Goal: Information Seeking & Learning: Learn about a topic

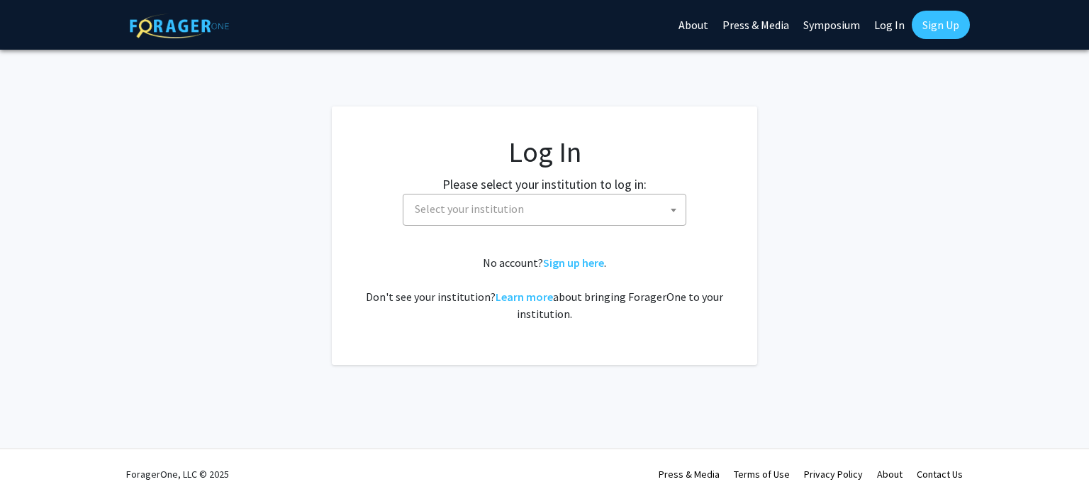
select select
click at [528, 233] on fg-card-body "Log In Please select your institution to log in: [GEOGRAPHIC_DATA] [GEOGRAPHIC_…" at bounding box center [544, 235] width 369 height 201
click at [513, 226] on fg-card-body "Log In Please select your institution to log in: [GEOGRAPHIC_DATA] [GEOGRAPHIC_…" at bounding box center [544, 235] width 369 height 201
click at [495, 216] on span "Select your institution" at bounding box center [547, 208] width 277 height 29
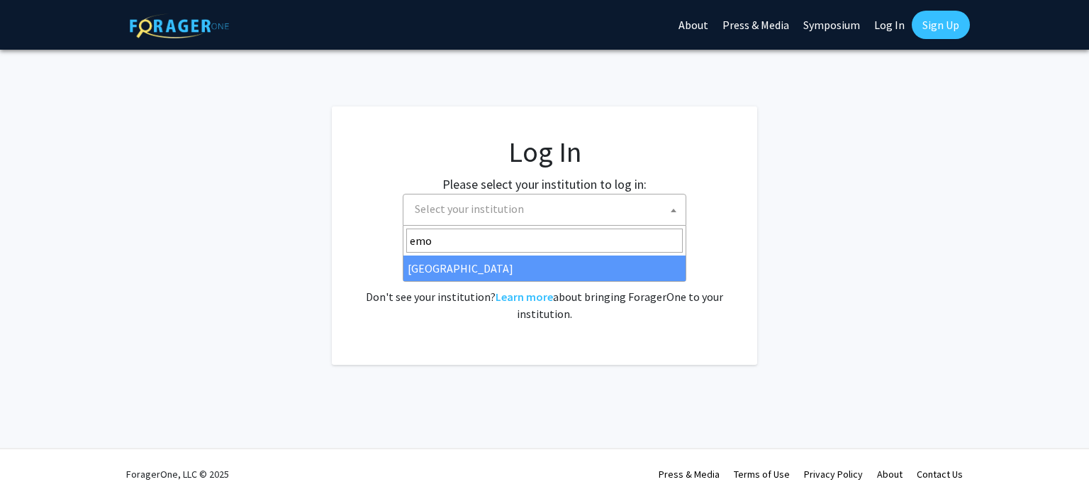
type input "emo"
select select "12"
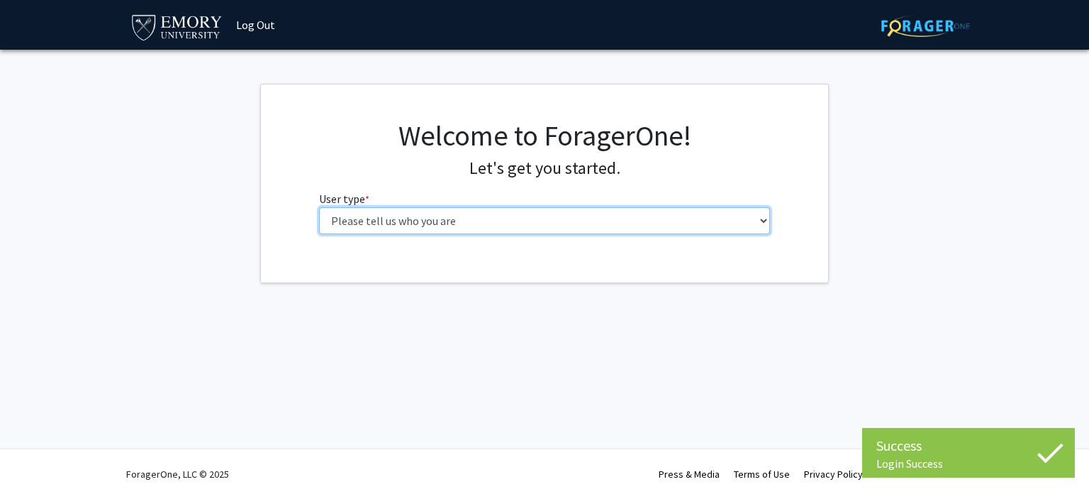
click at [434, 218] on select "Please tell us who you are Undergraduate Student Master's Student Doctoral Cand…" at bounding box center [545, 220] width 452 height 27
select select "1: undergrad"
click at [319, 207] on select "Please tell us who you are Undergraduate Student Master's Student Doctoral Cand…" at bounding box center [545, 220] width 452 height 27
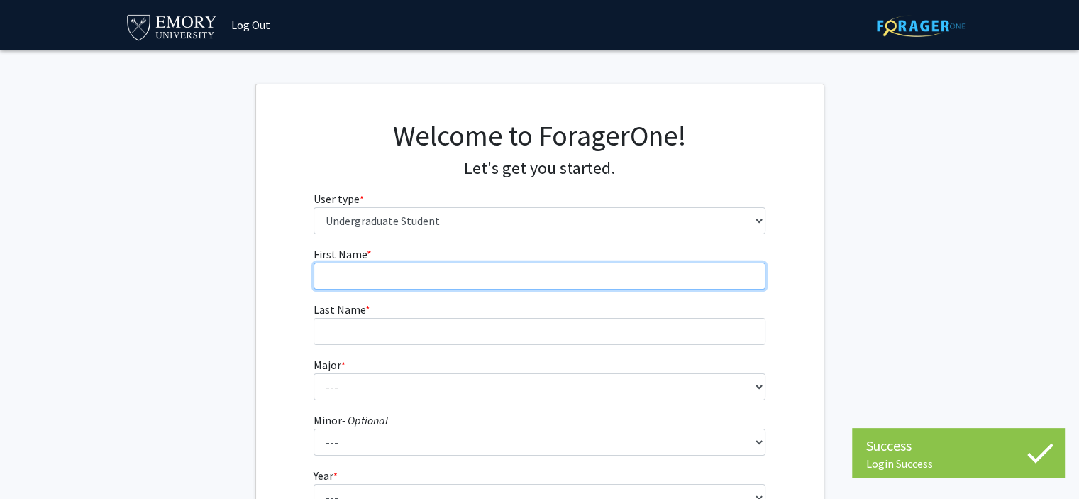
click at [477, 277] on input "First Name * required" at bounding box center [539, 275] width 452 height 27
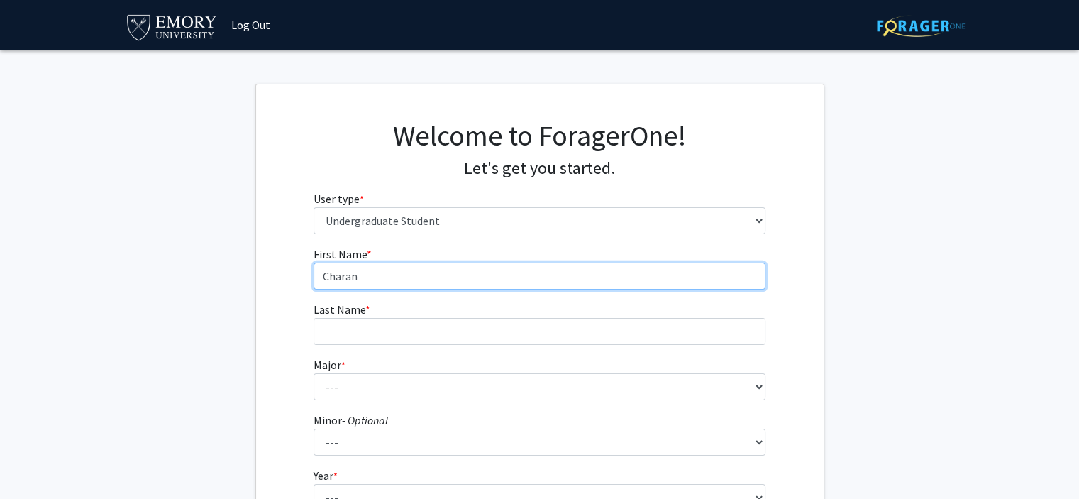
type input "Charan"
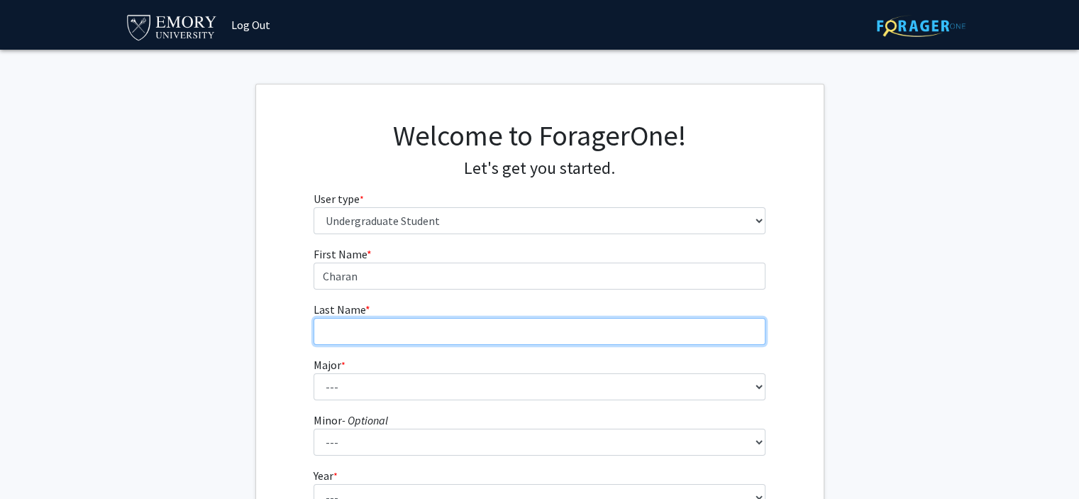
click at [437, 326] on input "Last Name * required" at bounding box center [539, 331] width 452 height 27
type input "Pratapaneni"
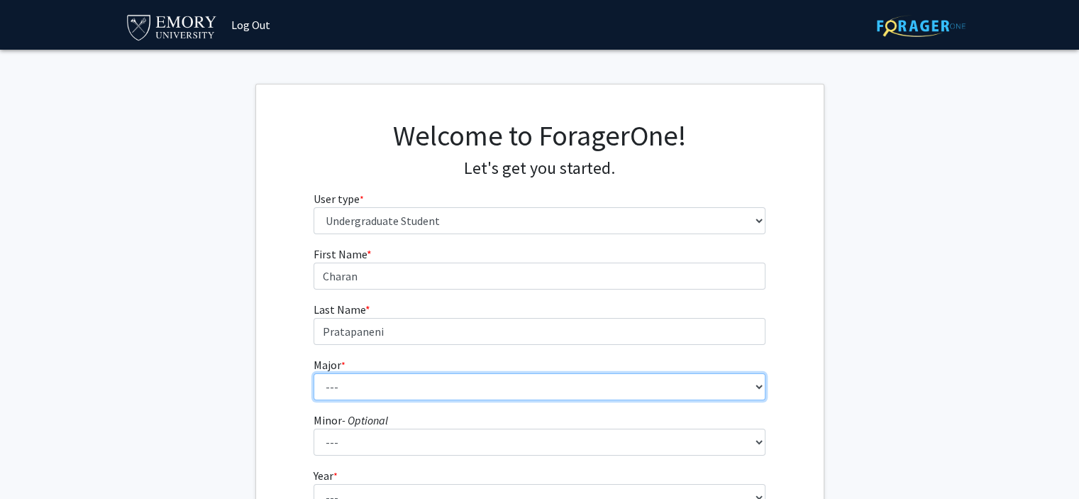
click at [421, 396] on select "--- Accounting African American Studies African Studies American Studies Analyt…" at bounding box center [539, 386] width 452 height 27
select select "16: 977"
click at [313, 373] on select "--- Accounting African American Studies African Studies American Studies Analyt…" at bounding box center [539, 386] width 452 height 27
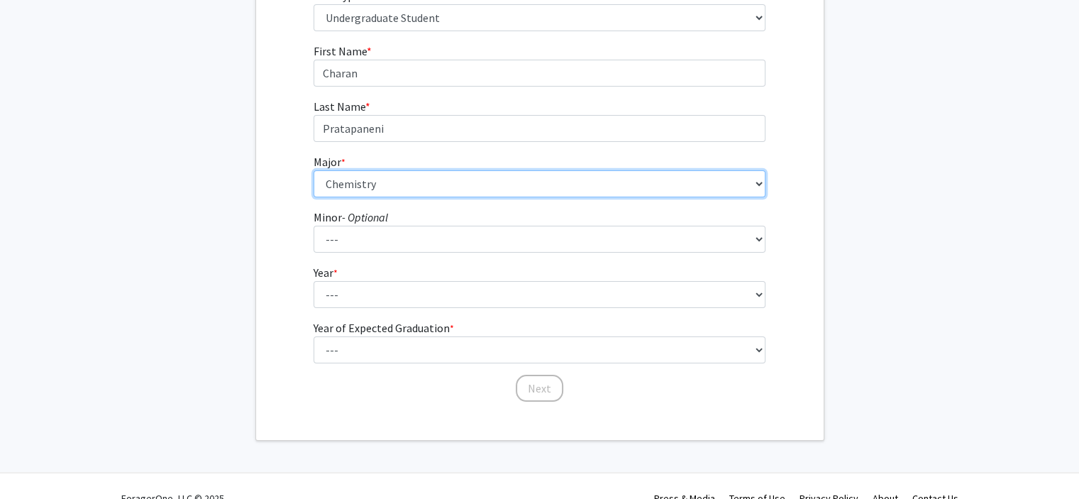
scroll to position [204, 0]
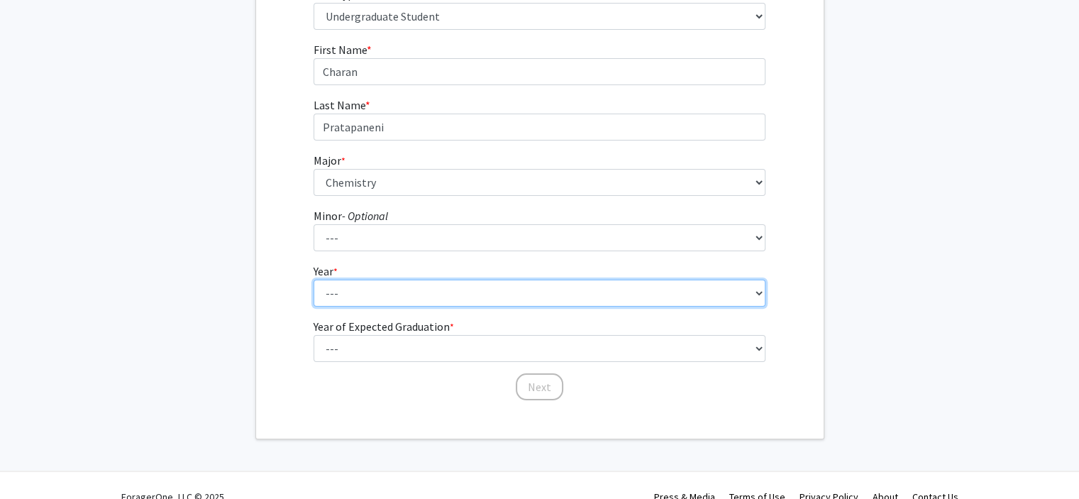
click at [437, 284] on select "--- First-year Sophomore Junior Senior Postbaccalaureate Certificate" at bounding box center [539, 292] width 452 height 27
select select "1: first-year"
click at [313, 279] on select "--- First-year Sophomore Junior Senior Postbaccalaureate Certificate" at bounding box center [539, 292] width 452 height 27
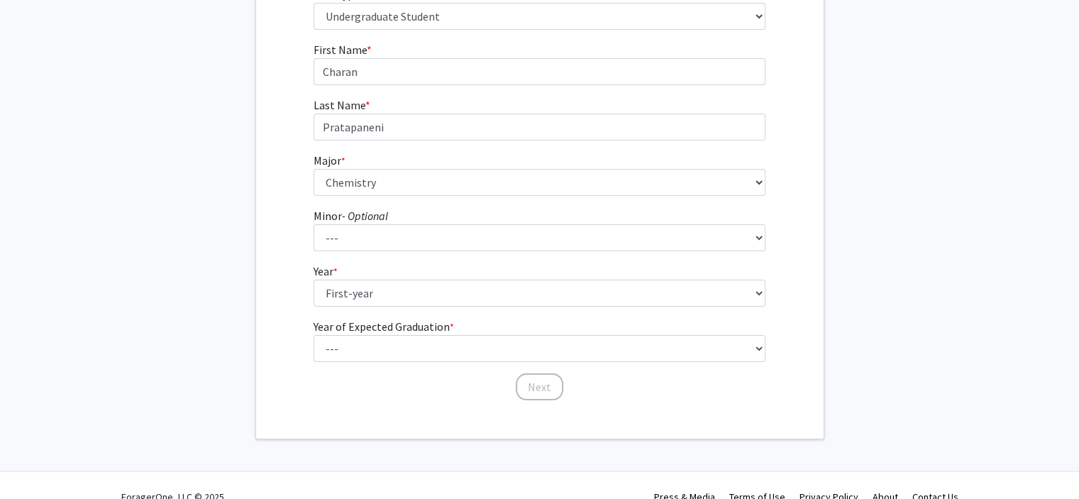
click at [391, 330] on label "Year of Expected Graduation * required" at bounding box center [383, 326] width 140 height 17
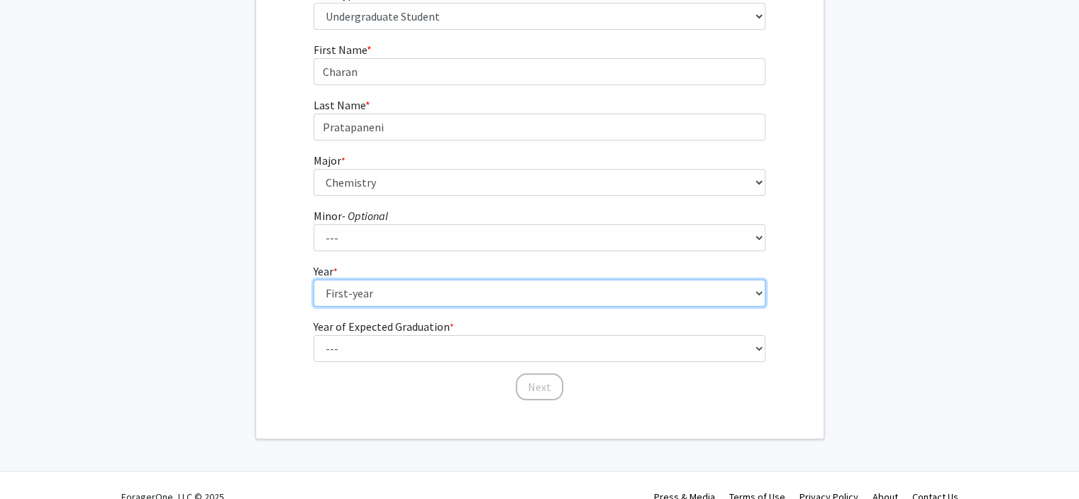
click at [391, 306] on select "--- First-year Sophomore Junior Senior Postbaccalaureate Certificate" at bounding box center [539, 292] width 452 height 27
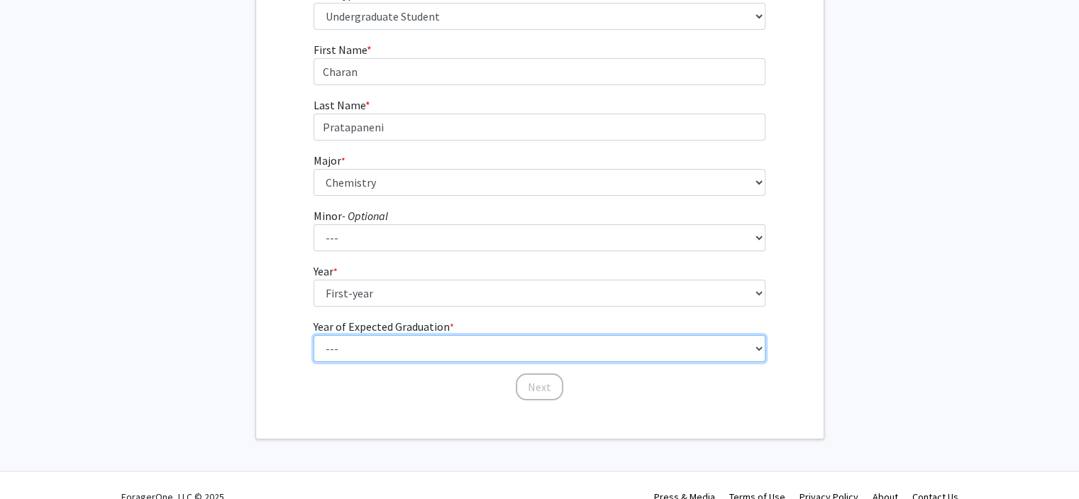
click at [385, 337] on select "--- 2025 2026 2027 2028 2029 2030 2031 2032 2033 2034" at bounding box center [539, 348] width 452 height 27
select select "5: 2029"
click at [313, 335] on select "--- 2025 2026 2027 2028 2029 2030 2031 2032 2033 2034" at bounding box center [539, 348] width 452 height 27
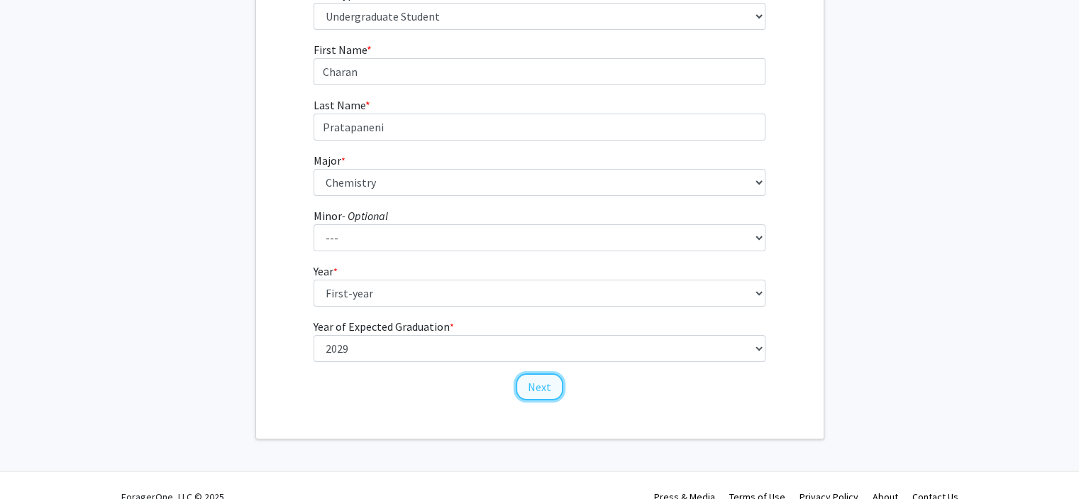
click at [540, 392] on button "Next" at bounding box center [540, 386] width 48 height 27
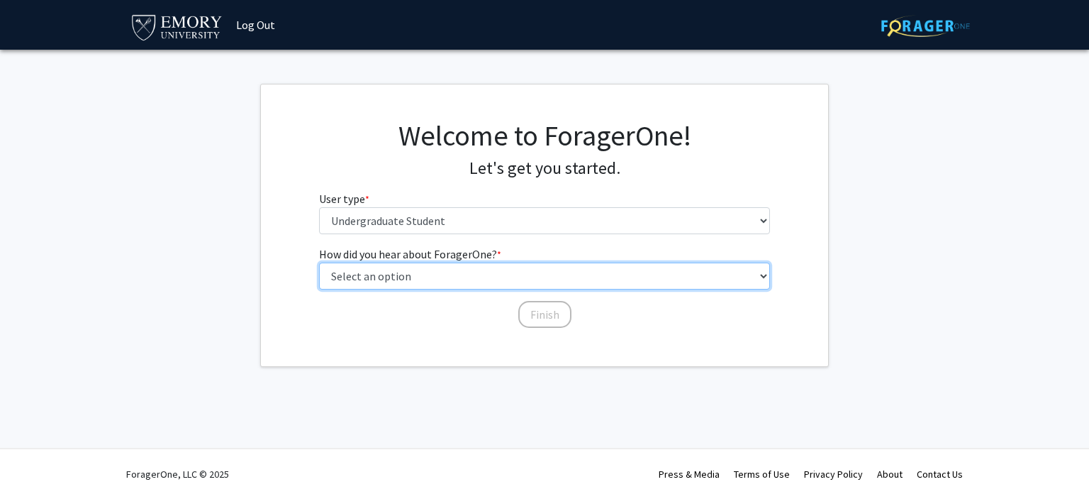
click at [454, 284] on select "Select an option Peer/student recommendation Faculty/staff recommendation Unive…" at bounding box center [545, 275] width 452 height 27
select select "3: university_website"
click at [319, 262] on select "Select an option Peer/student recommendation Faculty/staff recommendation Unive…" at bounding box center [545, 275] width 452 height 27
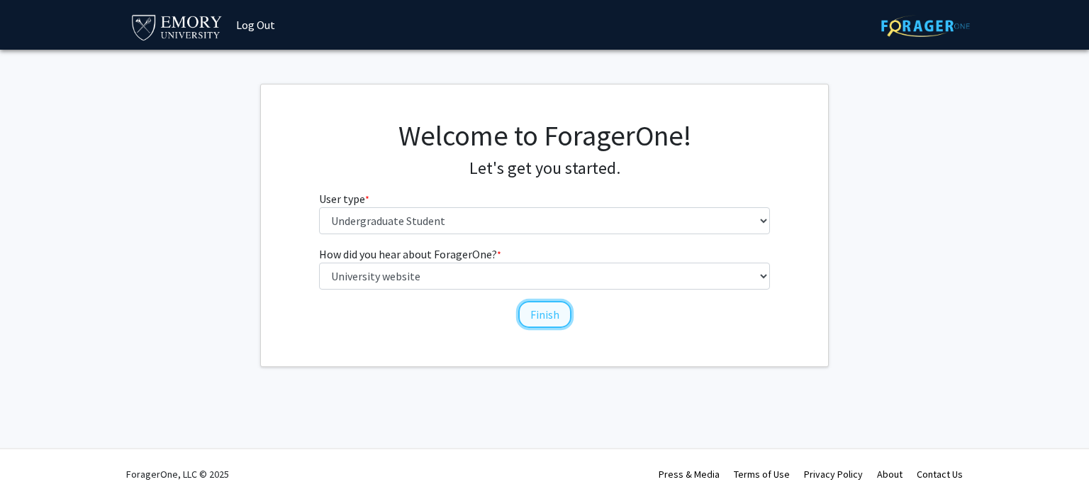
click at [526, 318] on button "Finish" at bounding box center [544, 314] width 53 height 27
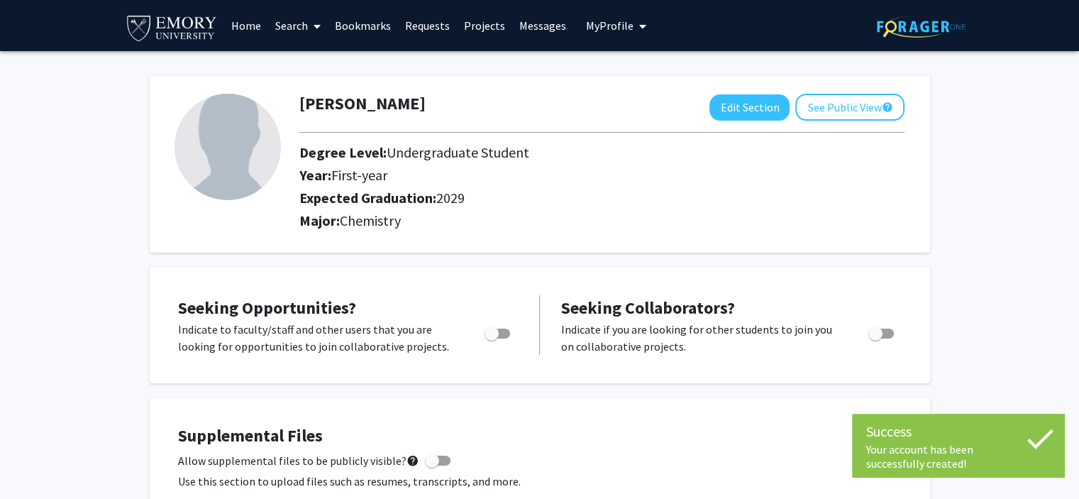
scroll to position [67, 0]
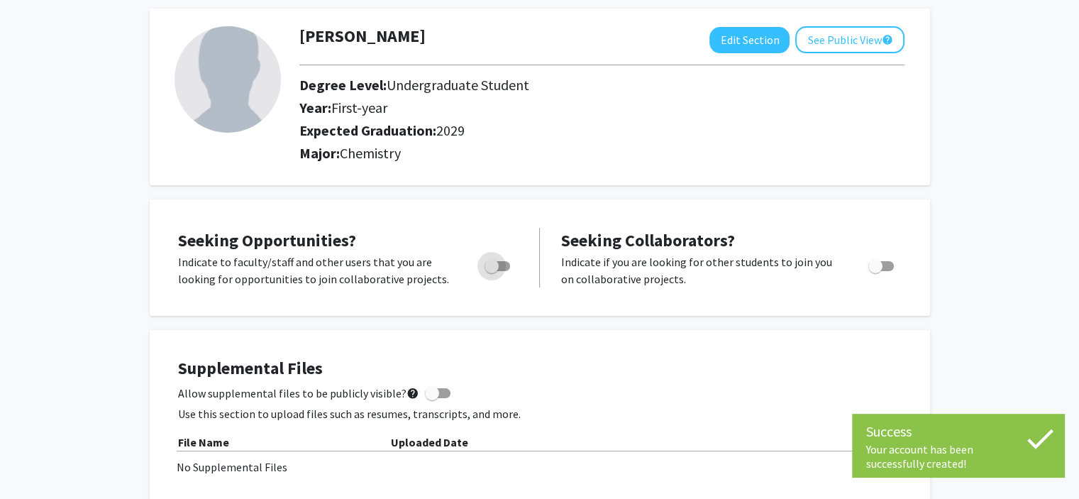
click at [500, 269] on span "Toggle" at bounding box center [497, 266] width 26 height 10
click at [491, 271] on input "Are you actively seeking opportunities?" at bounding box center [491, 271] width 1 height 1
checkbox input "true"
click at [882, 271] on label "Toggle" at bounding box center [877, 265] width 31 height 17
click at [875, 271] on input "Would you like to receive other student requests to work with you?" at bounding box center [874, 271] width 1 height 1
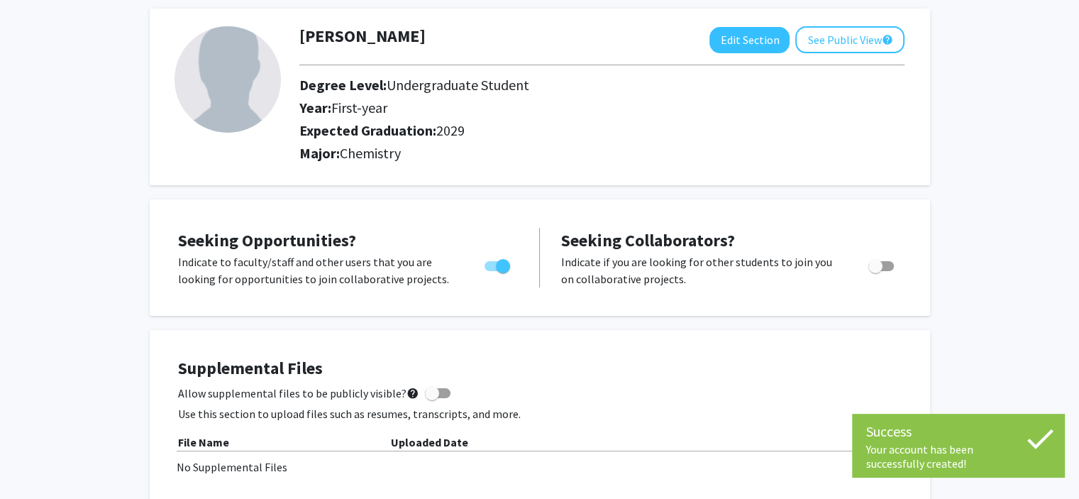
checkbox input "true"
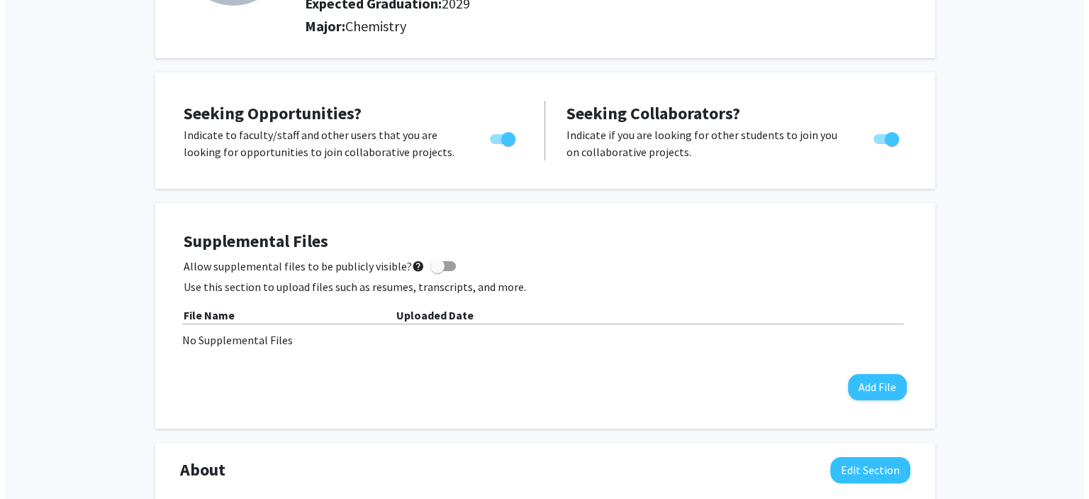
scroll to position [196, 0]
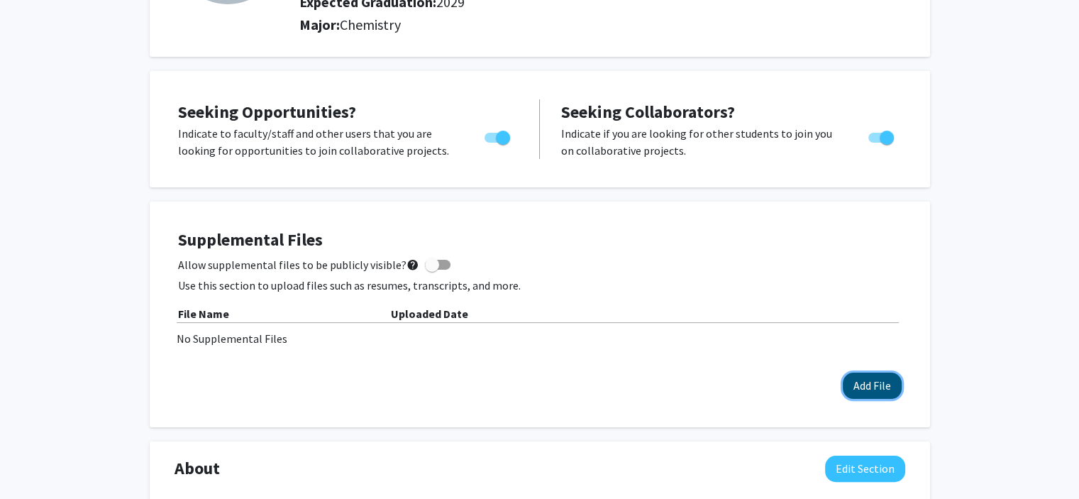
click at [889, 380] on button "Add File" at bounding box center [871, 385] width 59 height 26
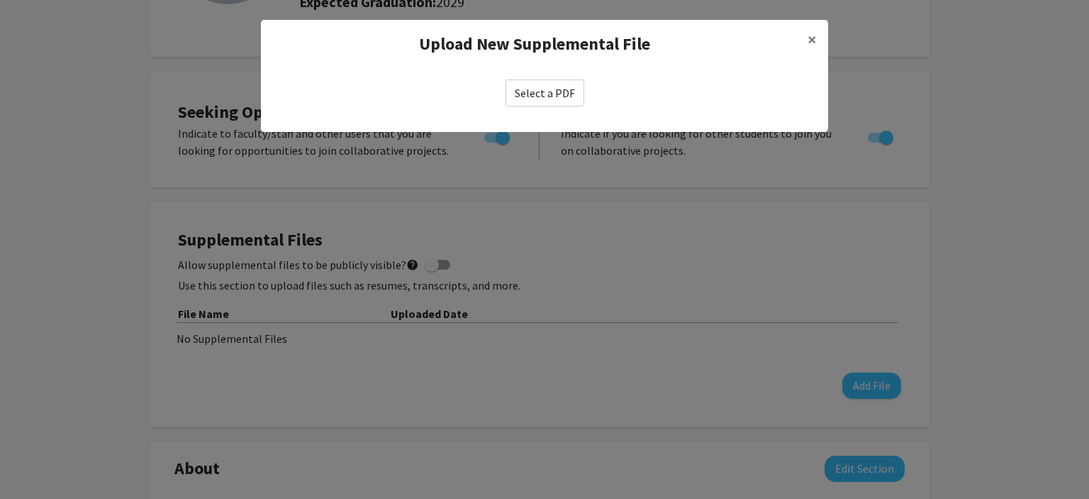
click at [533, 79] on label "Select a PDF" at bounding box center [545, 92] width 79 height 27
click at [0, 0] on input "Select a PDF" at bounding box center [0, 0] width 0 height 0
click at [519, 95] on label "Select a PDF" at bounding box center [545, 92] width 79 height 27
click at [0, 0] on input "Select a PDF" at bounding box center [0, 0] width 0 height 0
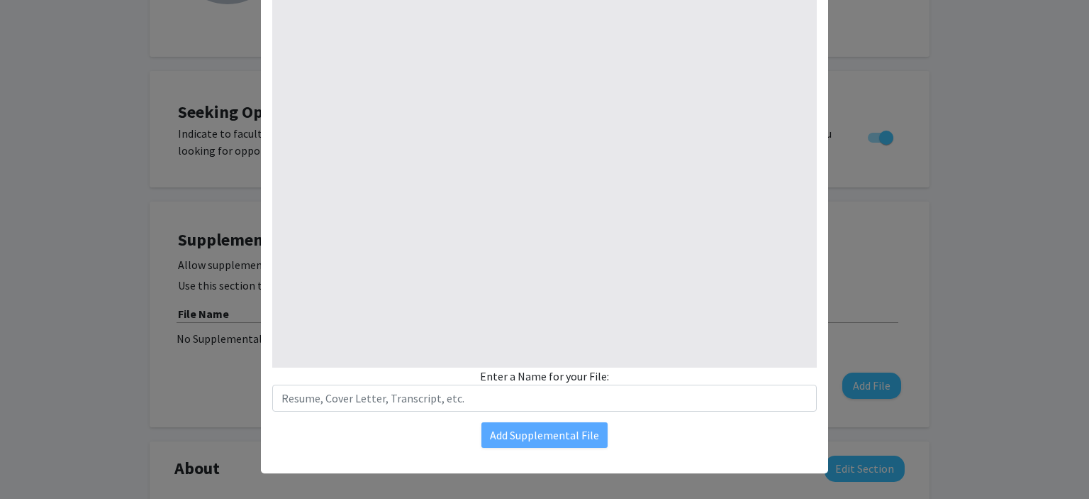
select select "custom"
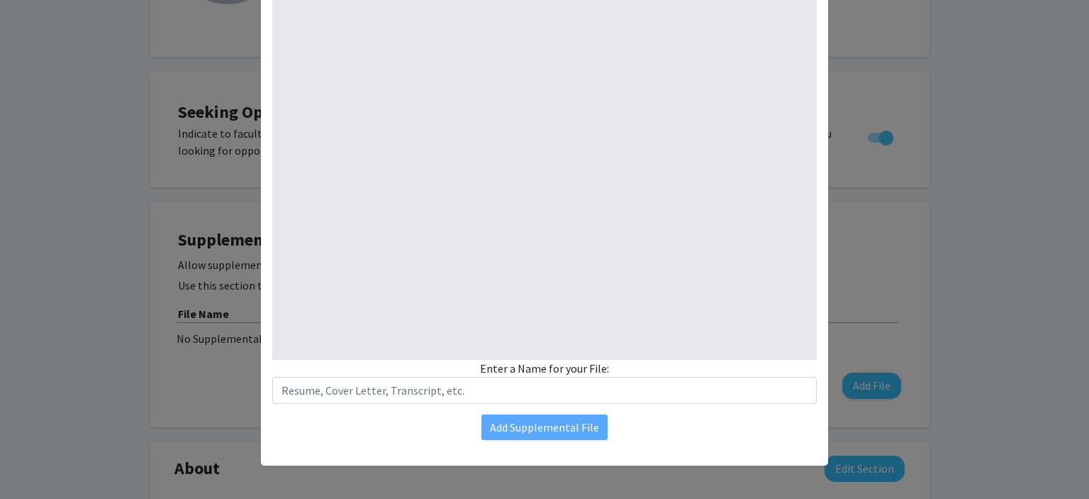
type input "0"
select select "custom"
type input "1"
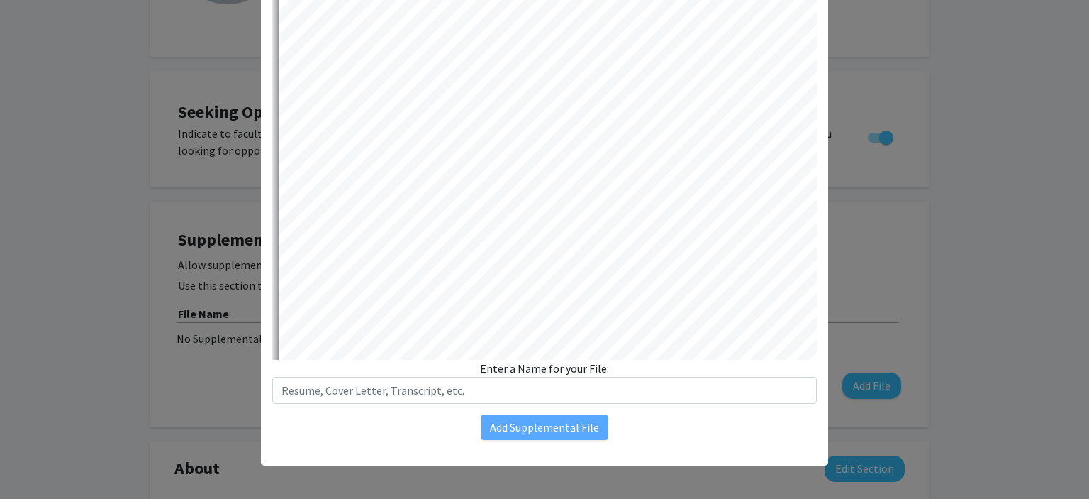
select select "auto"
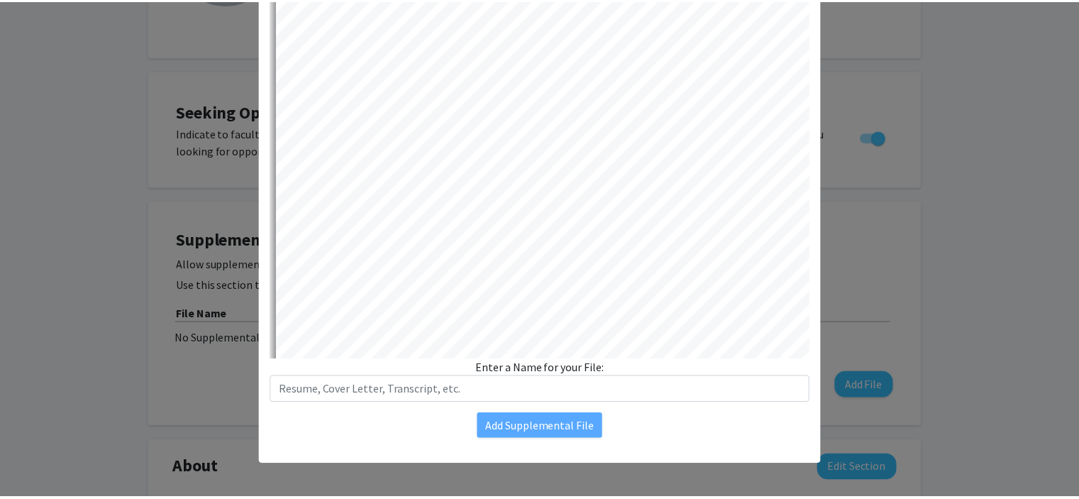
scroll to position [0, 0]
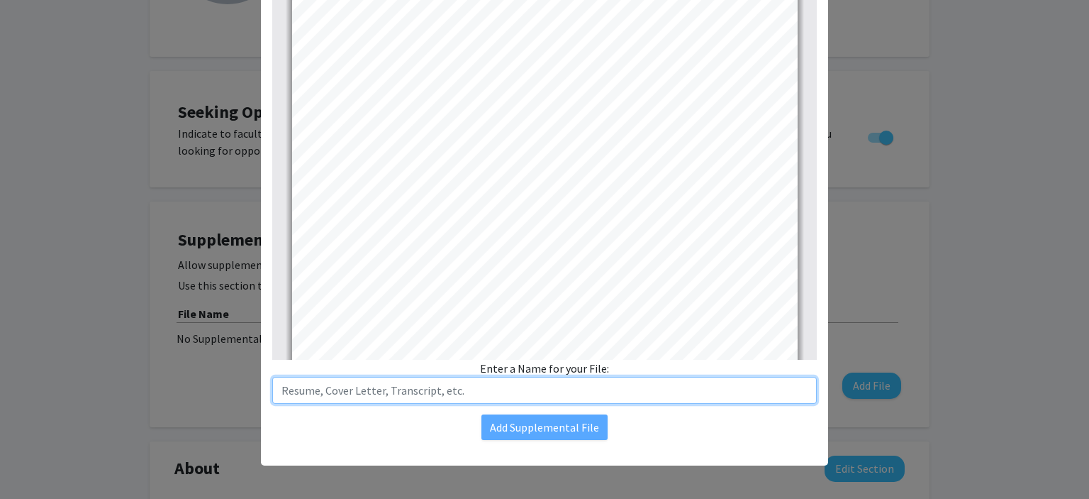
click at [480, 391] on input "text" at bounding box center [544, 390] width 545 height 27
type input "Resume"
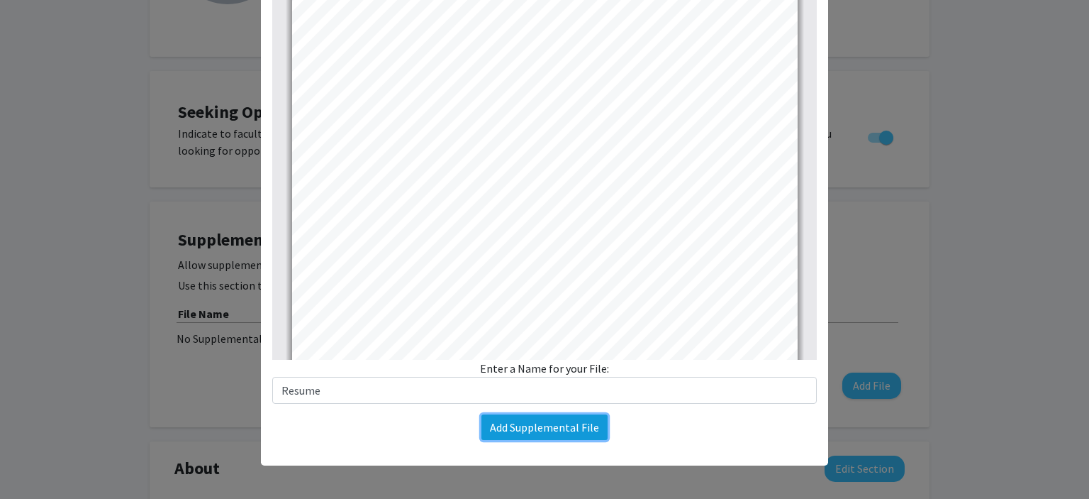
click at [522, 418] on button "Add Supplemental File" at bounding box center [545, 427] width 126 height 26
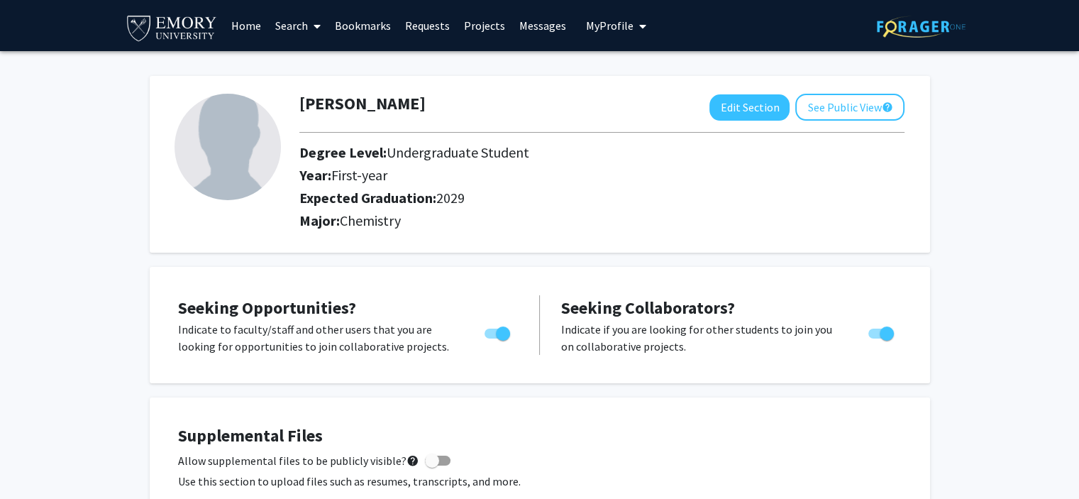
click at [281, 28] on link "Search" at bounding box center [298, 26] width 60 height 50
click at [301, 69] on span "Faculty/Staff" at bounding box center [320, 65] width 104 height 28
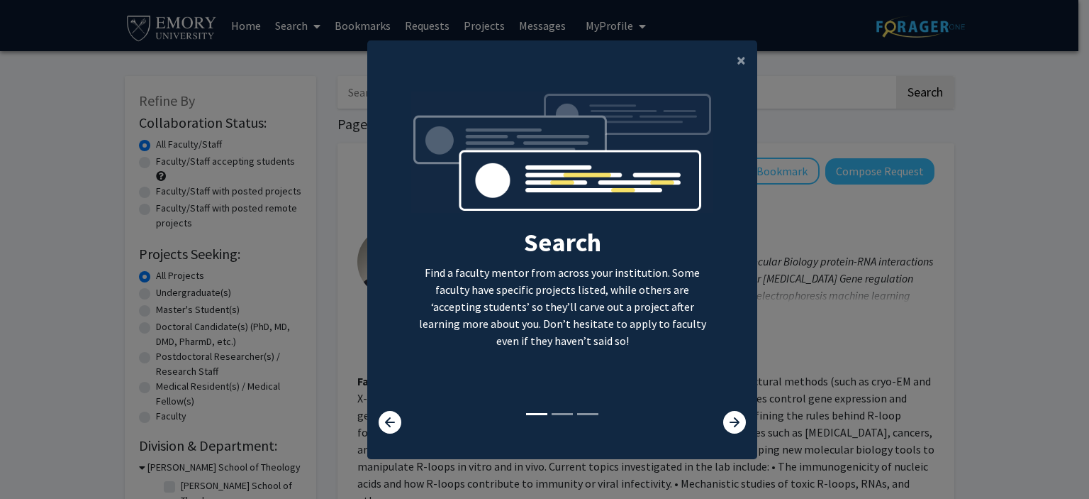
click at [328, 109] on modal-container "× Search Find a faculty mentor from across your institution. Some faculty have …" at bounding box center [544, 249] width 1089 height 499
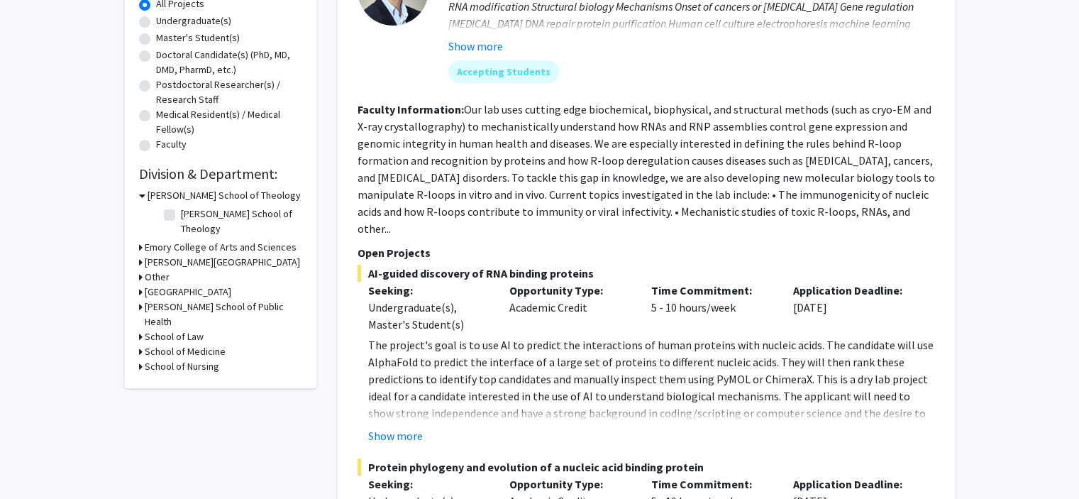
scroll to position [274, 0]
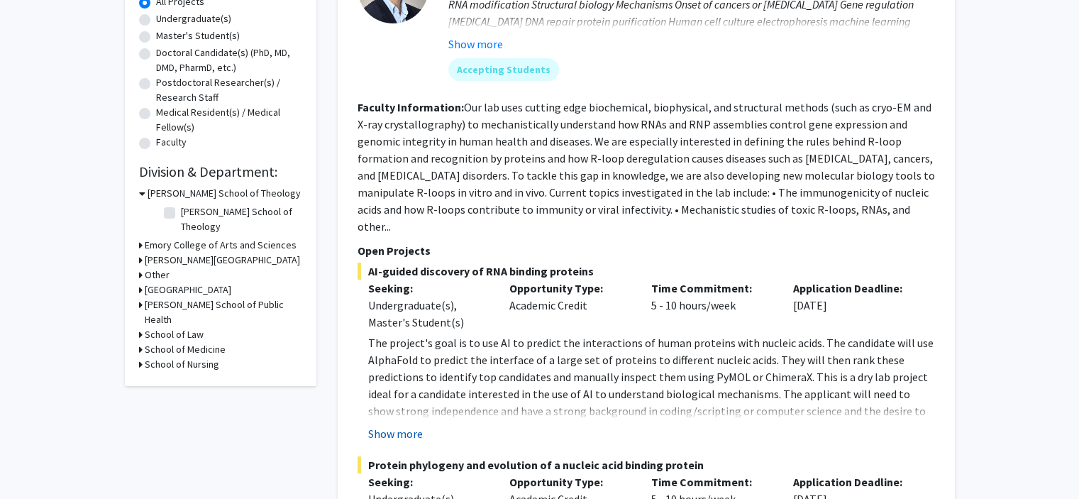
click at [389, 425] on button "Show more" at bounding box center [395, 433] width 55 height 17
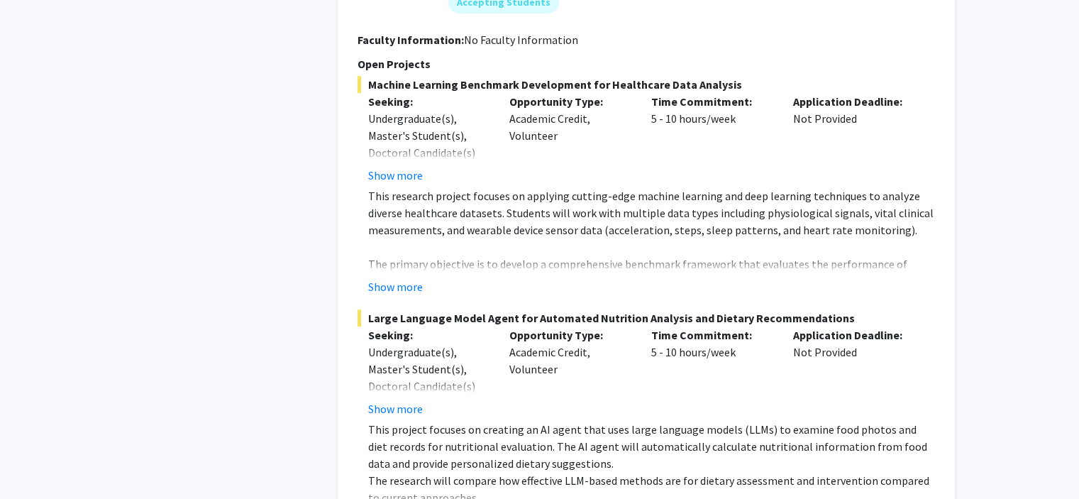
scroll to position [1315, 0]
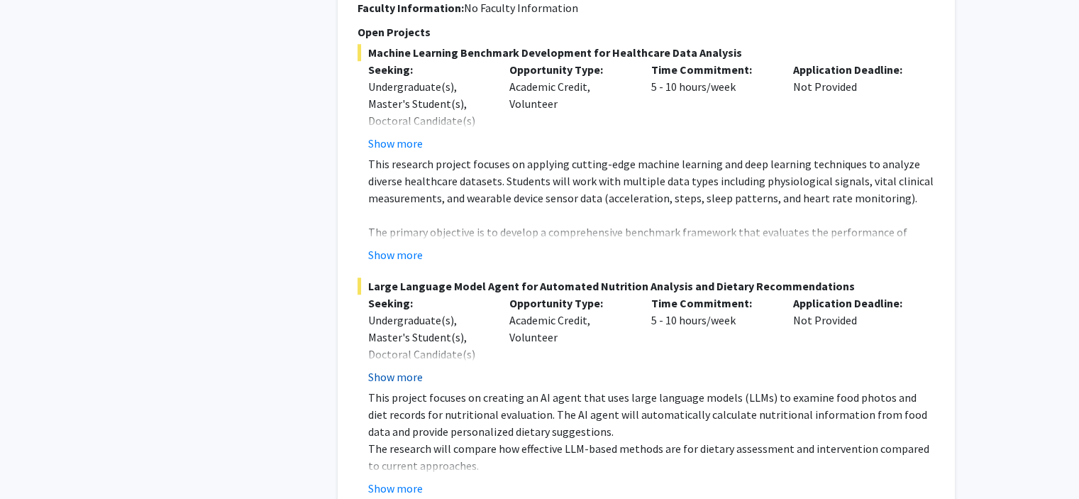
click at [415, 368] on button "Show more" at bounding box center [395, 376] width 55 height 17
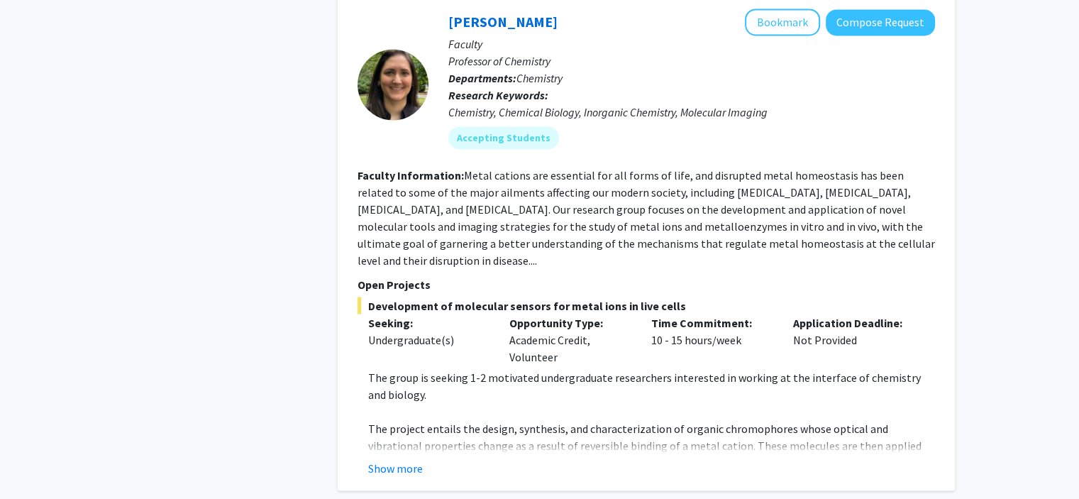
scroll to position [2405, 0]
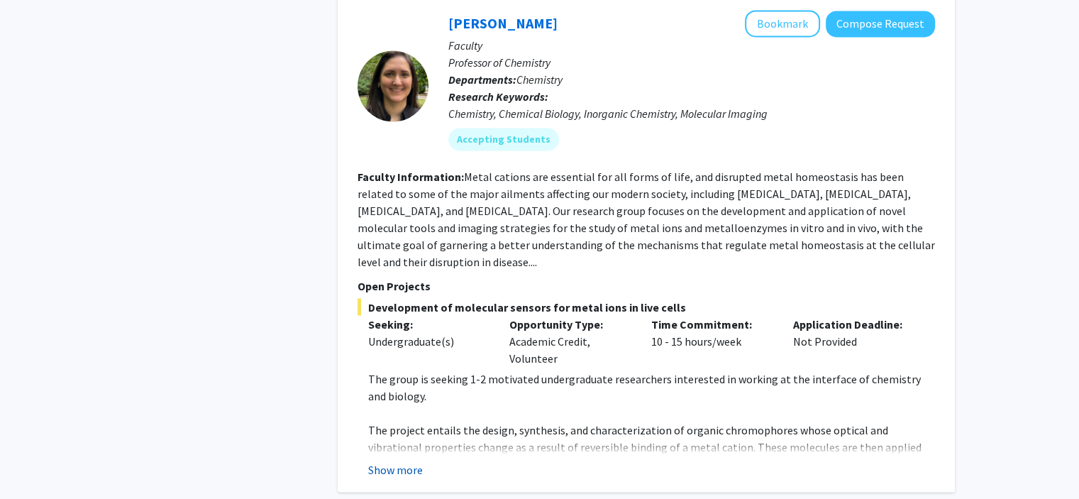
click at [410, 460] on button "Show more" at bounding box center [395, 468] width 55 height 17
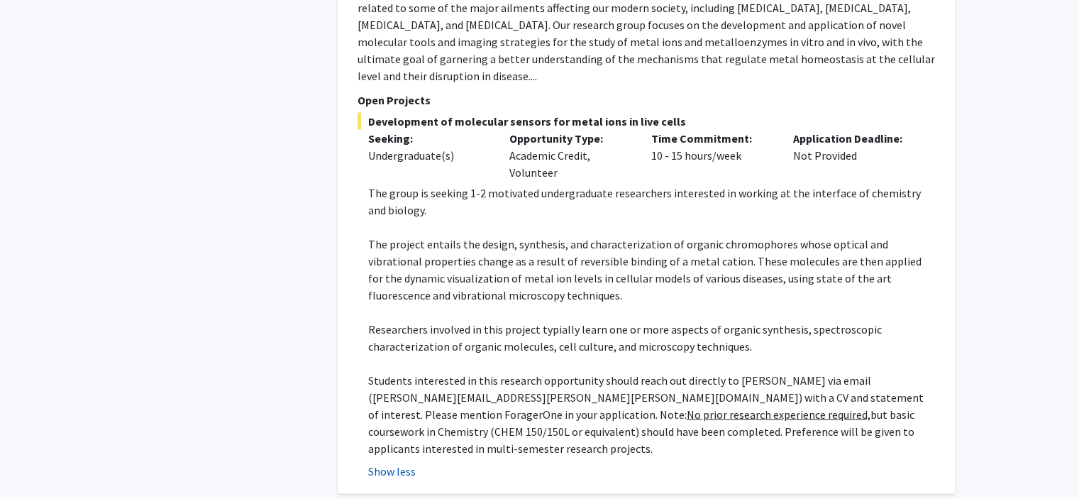
scroll to position [2594, 0]
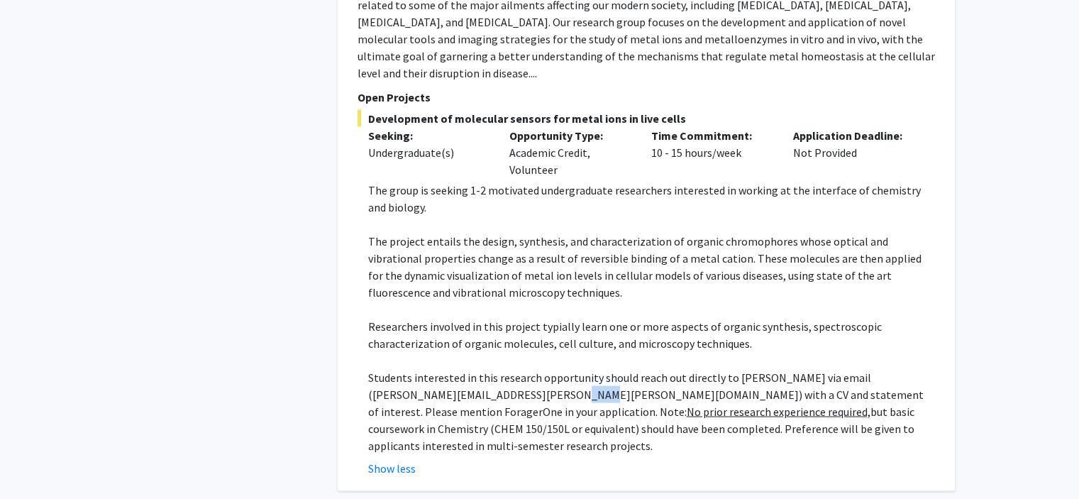
drag, startPoint x: 560, startPoint y: 340, endPoint x: 541, endPoint y: 340, distance: 18.4
click at [541, 368] on p "Students interested in this research opportunity should reach out directly to P…" at bounding box center [651, 410] width 567 height 85
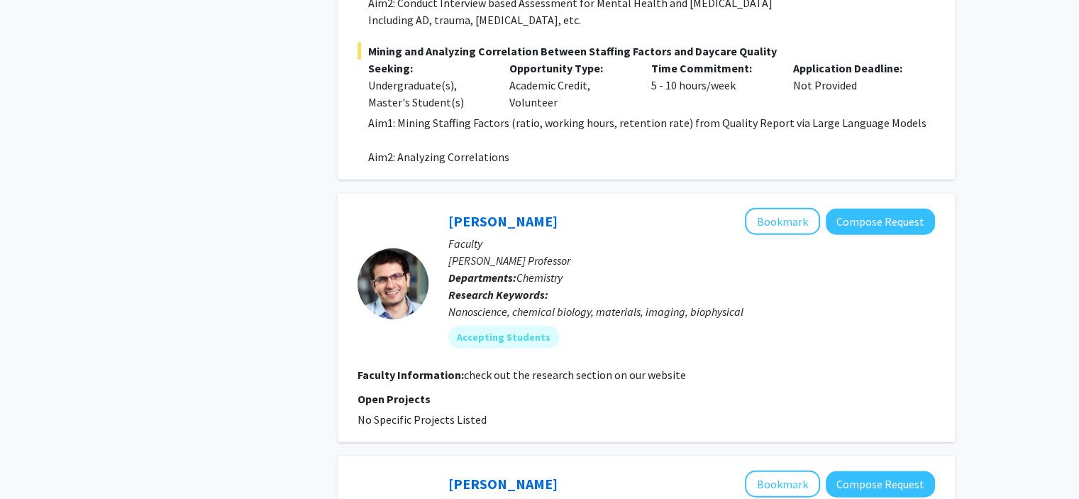
scroll to position [3483, 0]
click at [497, 212] on link "Khalid Salaita" at bounding box center [502, 221] width 109 height 18
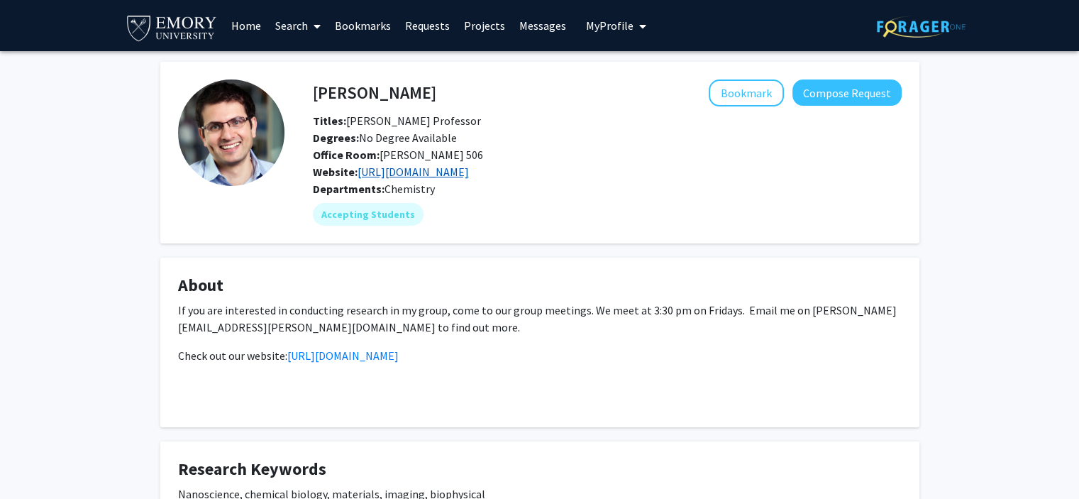
click at [460, 172] on link "https://www.salaitalab.com/" at bounding box center [412, 172] width 111 height 14
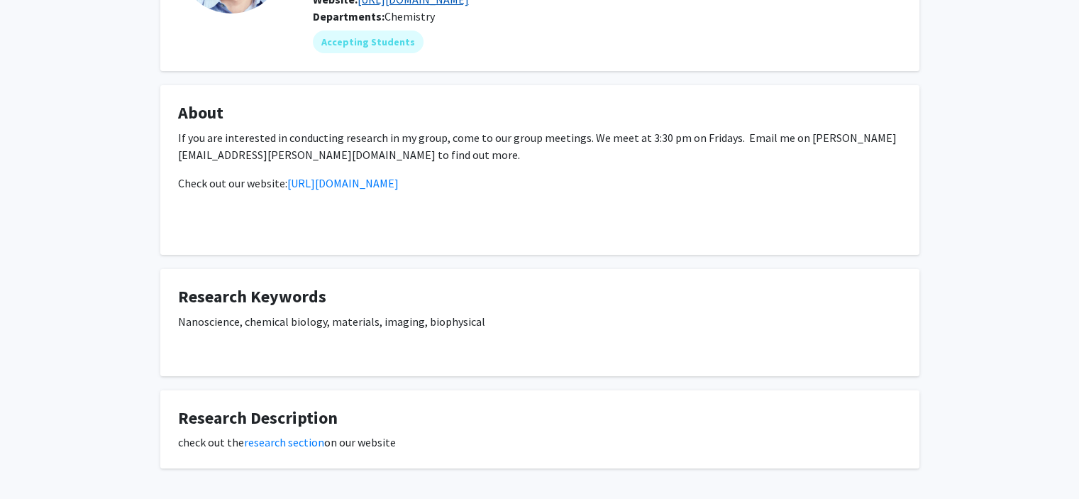
scroll to position [173, 0]
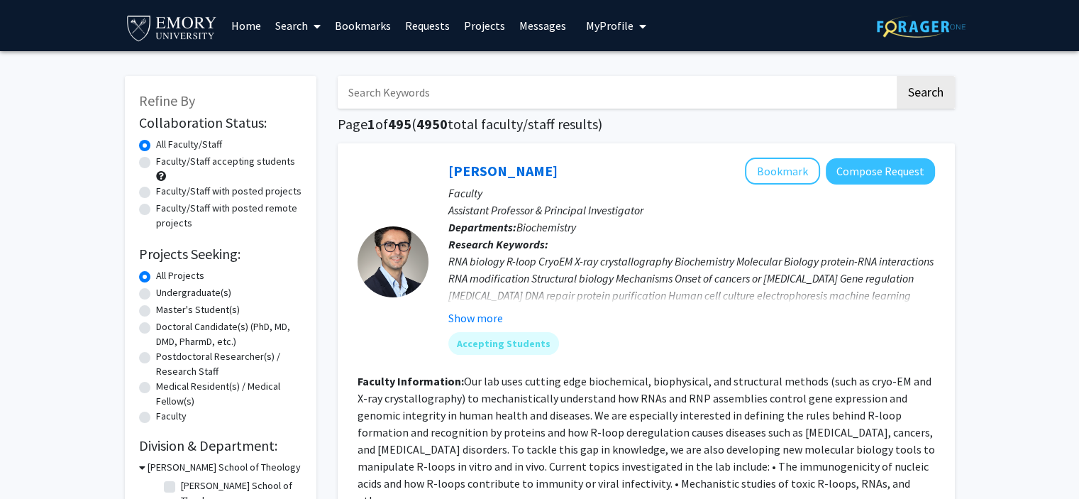
scroll to position [173, 0]
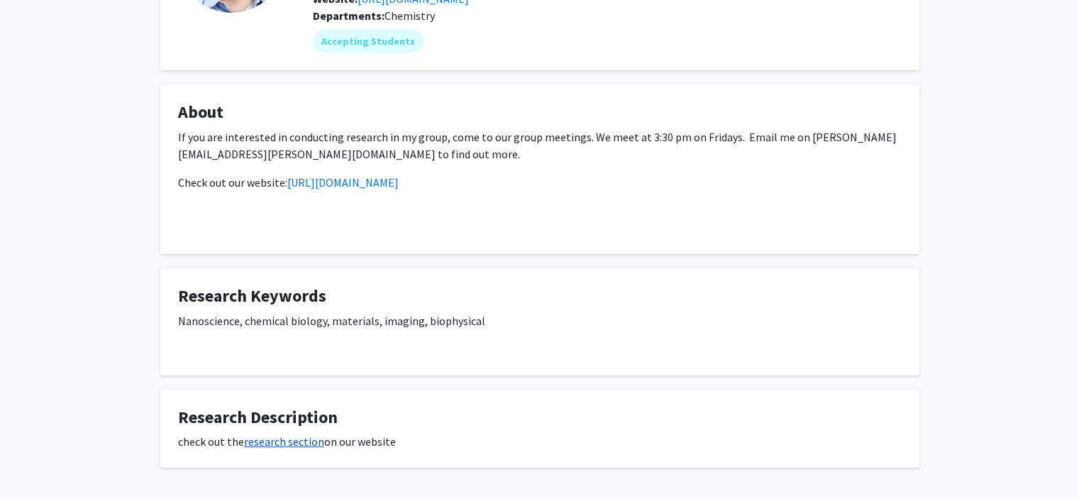
click at [291, 436] on link "research section" at bounding box center [284, 441] width 80 height 14
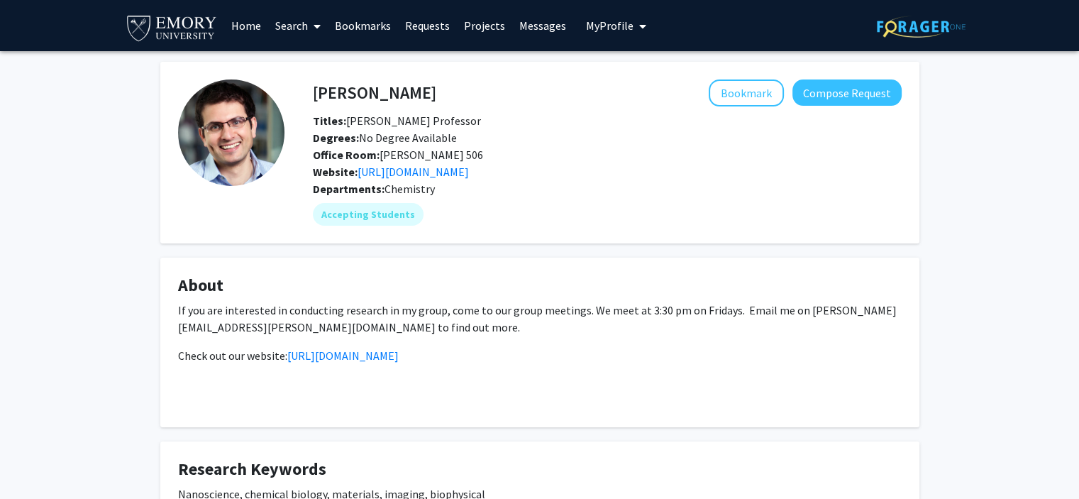
click at [204, 143] on img at bounding box center [231, 132] width 106 height 106
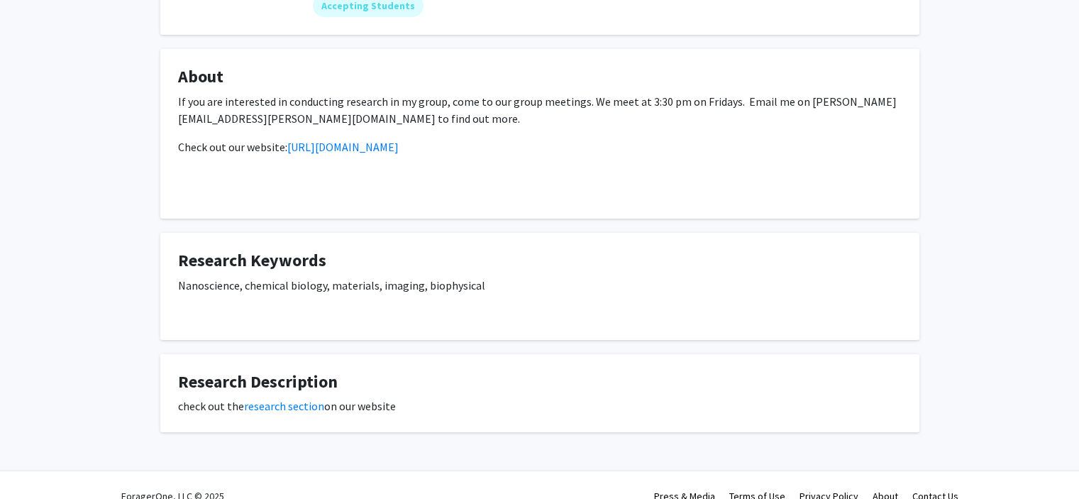
scroll to position [230, 0]
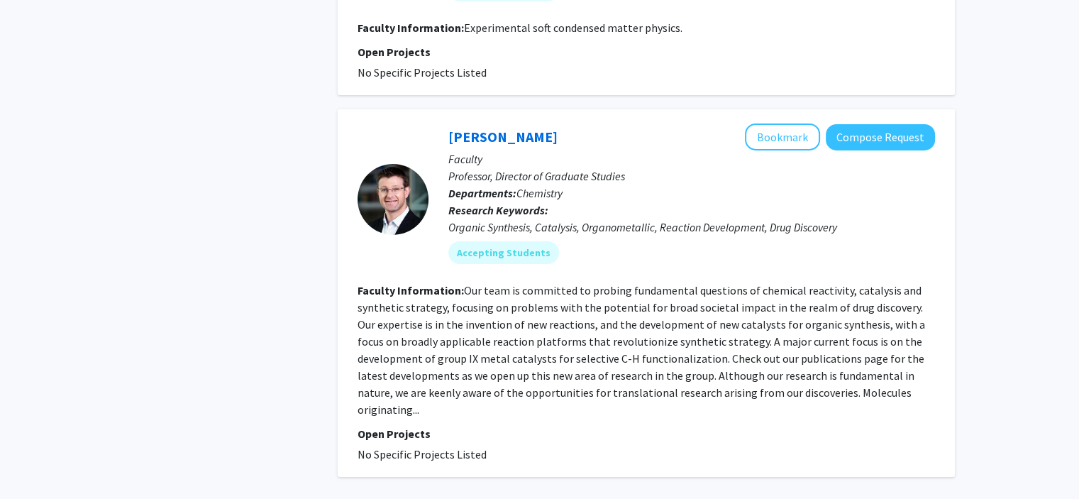
scroll to position [4635, 0]
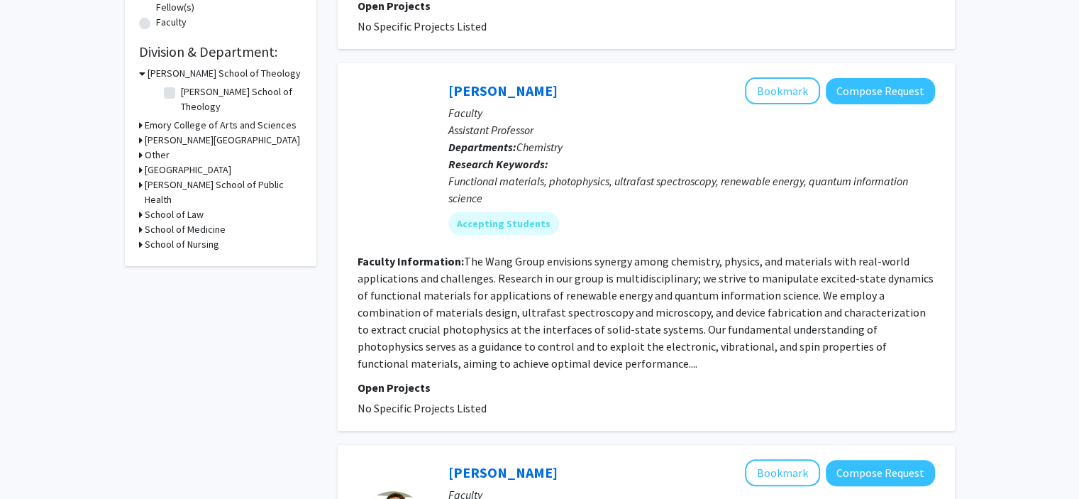
scroll to position [416, 0]
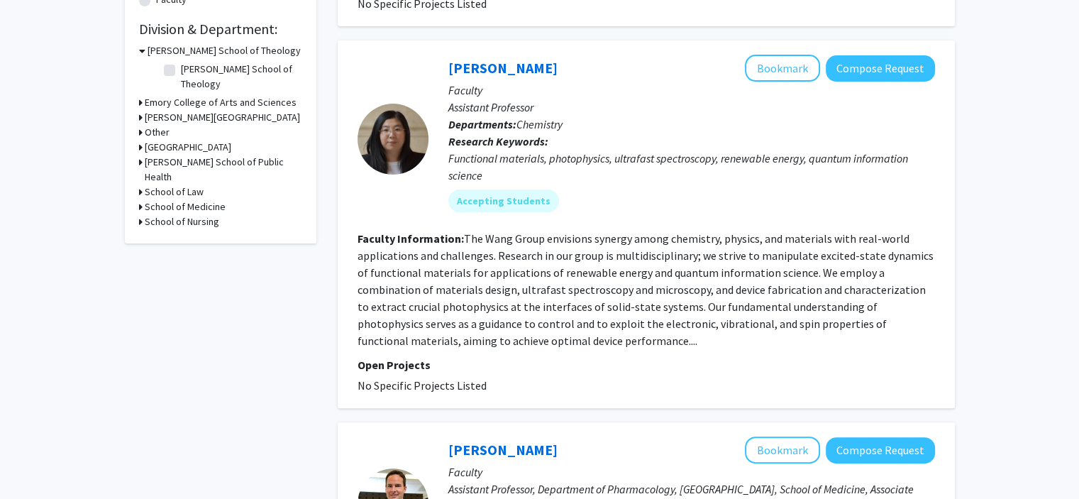
click at [508, 326] on fg-read-more "The Wang Group envisions synergy among chemistry, physics, and materials with r…" at bounding box center [645, 289] width 576 height 116
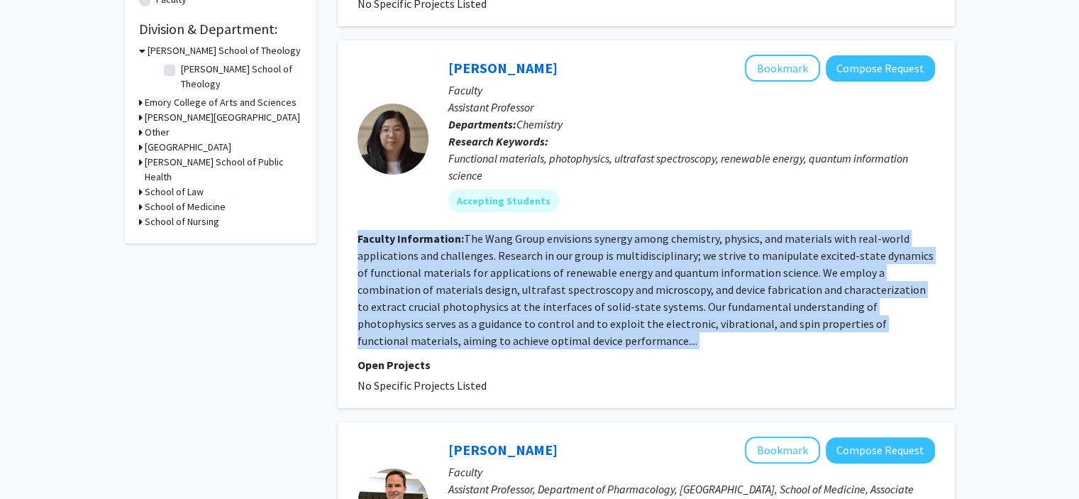
click at [508, 326] on fg-read-more "The Wang Group envisions synergy among chemistry, physics, and materials with r…" at bounding box center [645, 289] width 576 height 116
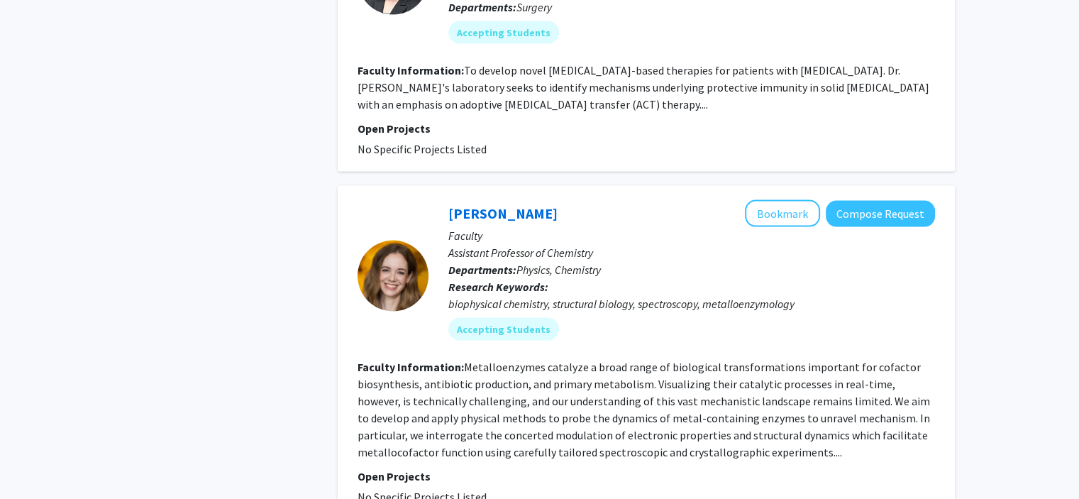
scroll to position [2952, 0]
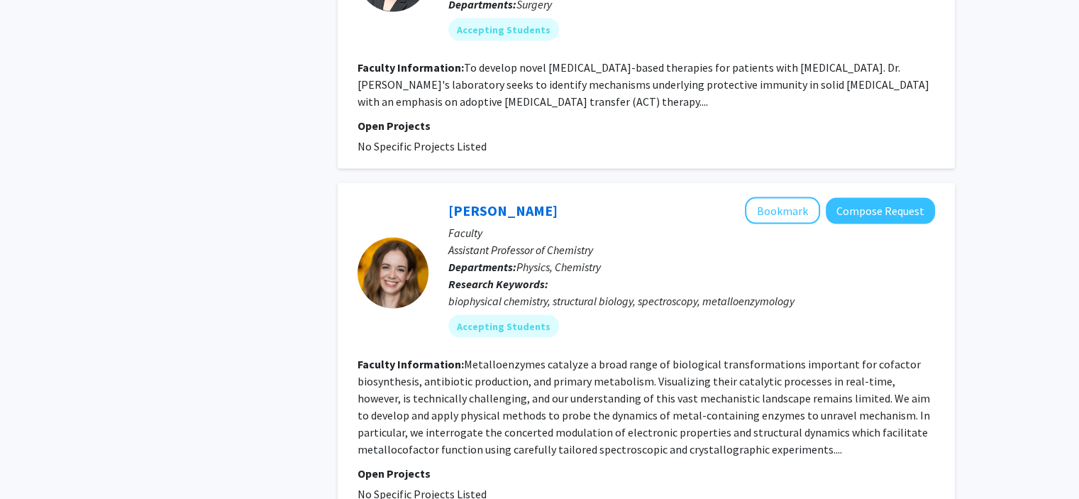
drag, startPoint x: 528, startPoint y: 436, endPoint x: 632, endPoint y: 467, distance: 108.8
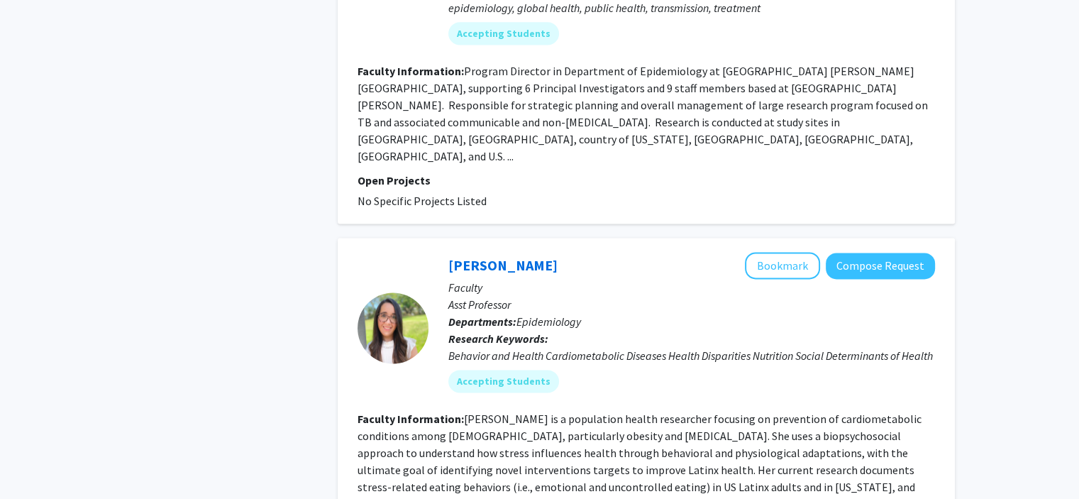
scroll to position [1994, 0]
